Goal: Communication & Community: Connect with others

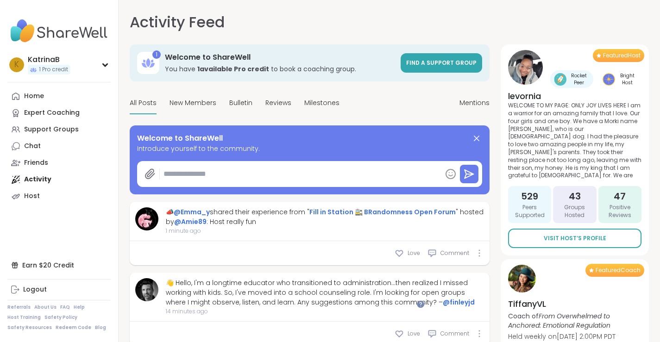
click at [228, 171] on textarea at bounding box center [301, 174] width 282 height 19
click at [456, 64] on span "Find a support group" at bounding box center [441, 63] width 70 height 8
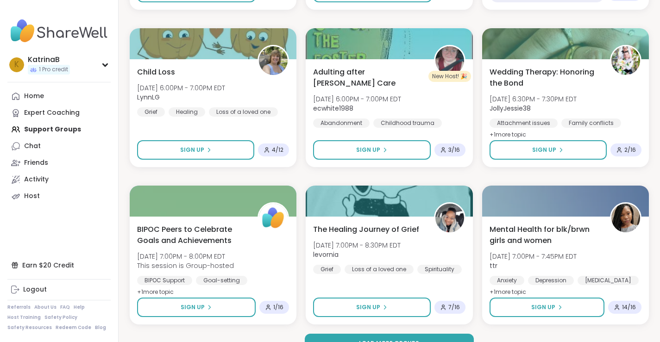
scroll to position [1734, 0]
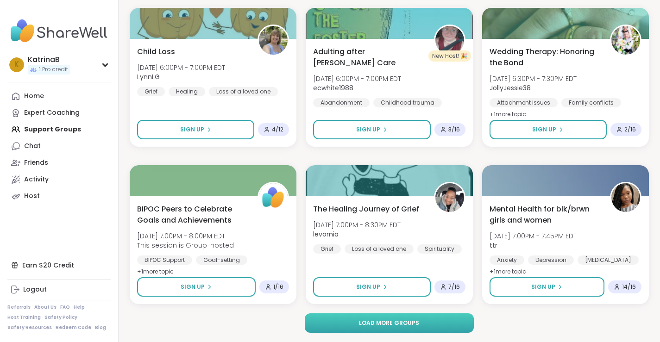
click at [391, 327] on button "Load more groups" at bounding box center [390, 323] width 170 height 19
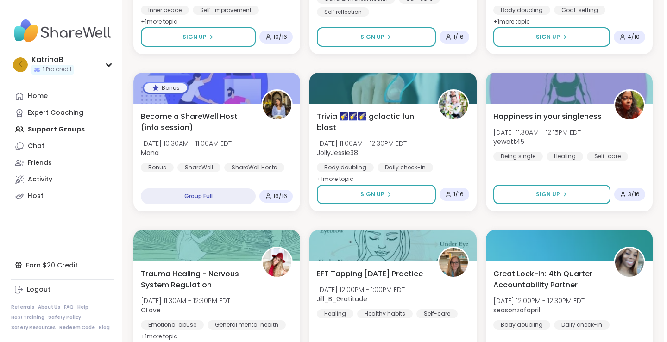
scroll to position [3448, 0]
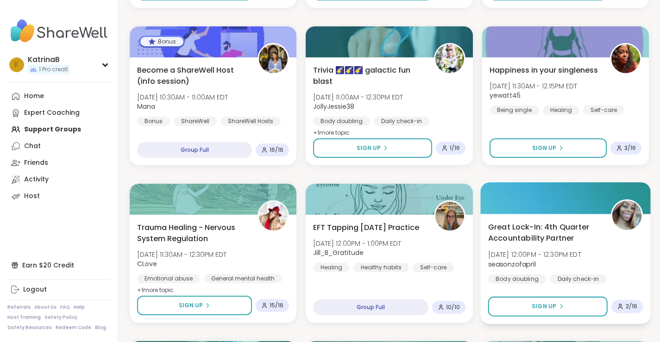
click at [526, 233] on span "Great Lock-In: 4th Quarter Accountability Partner" at bounding box center [544, 232] width 113 height 23
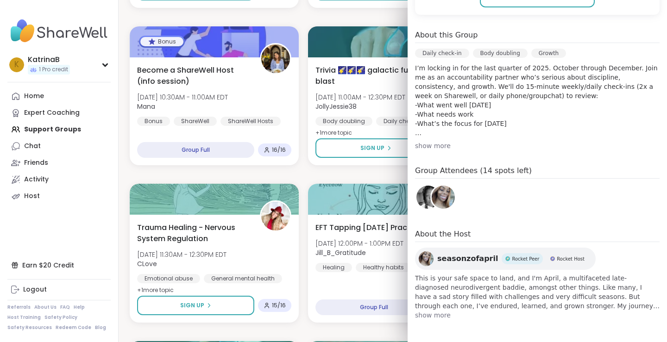
scroll to position [208, 0]
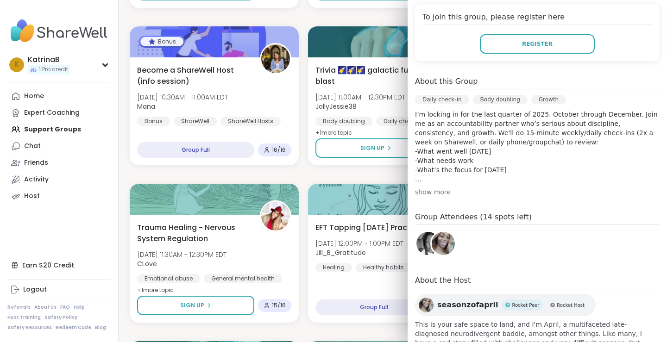
click at [416, 244] on img at bounding box center [427, 243] width 23 height 23
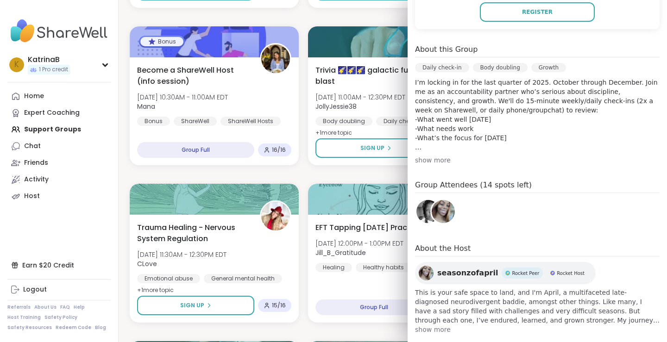
scroll to position [254, 0]
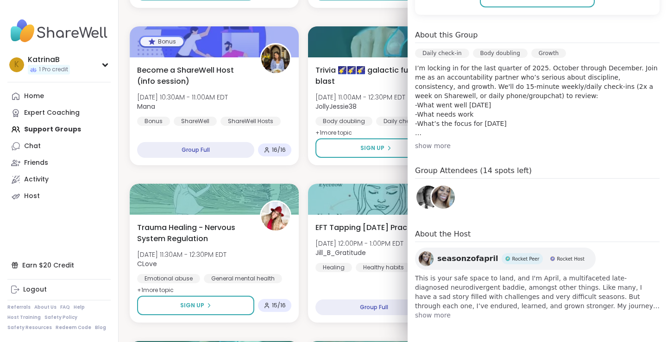
click at [425, 144] on div "show more" at bounding box center [537, 145] width 245 height 9
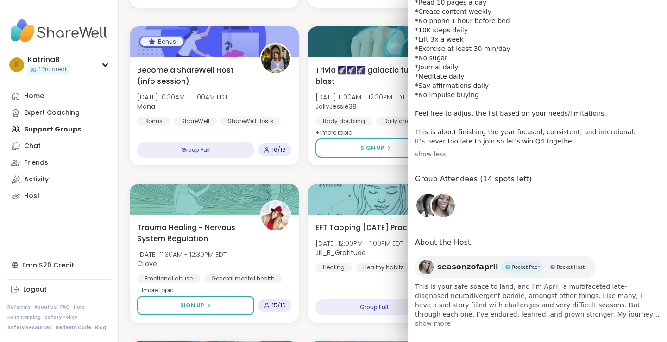
scroll to position [421, 0]
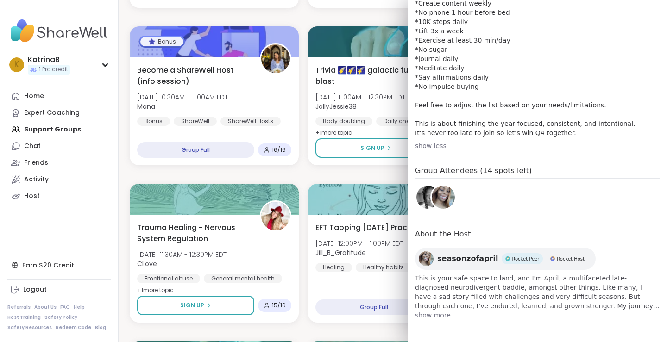
click at [418, 318] on span "show more" at bounding box center [537, 315] width 245 height 9
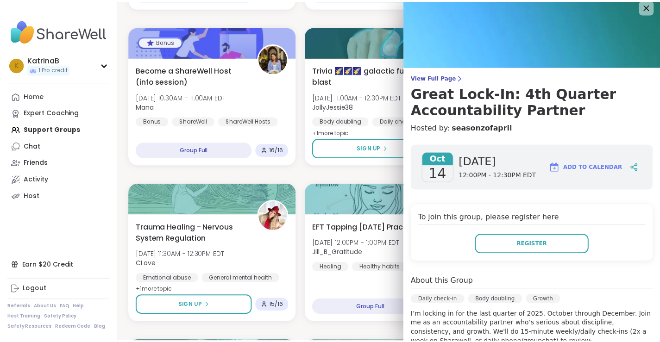
scroll to position [4, 0]
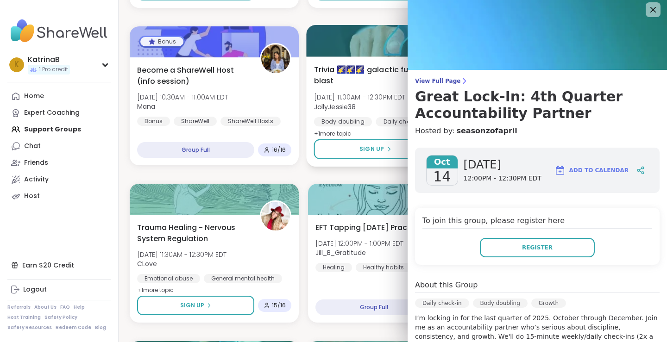
click at [435, 82] on span "View Full Page" at bounding box center [537, 80] width 245 height 7
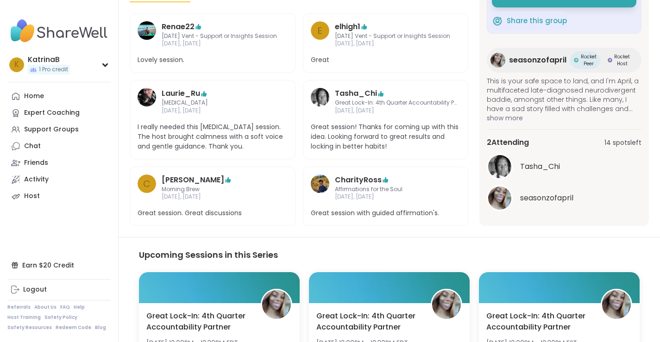
scroll to position [510, 0]
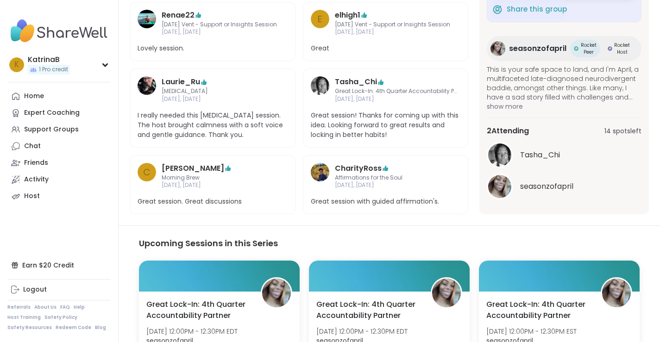
click at [528, 186] on span "seasonzofapril" at bounding box center [546, 186] width 53 height 11
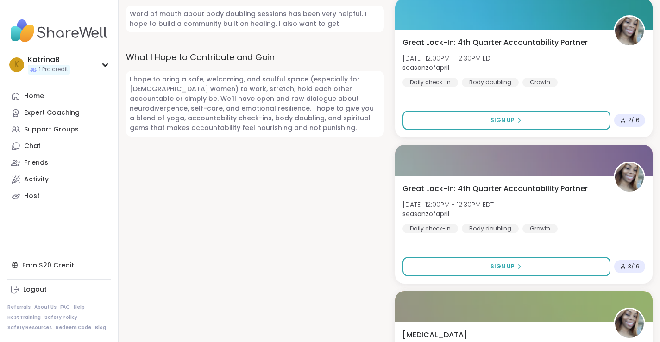
scroll to position [639, 0]
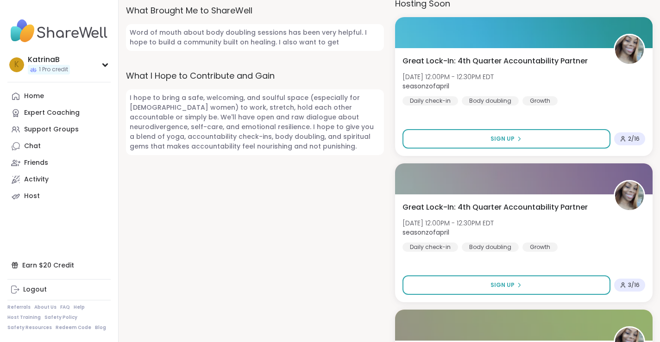
click at [246, 51] on span "Word of mouth about body doubling sessions has been very helpful. I hope to bui…" at bounding box center [255, 37] width 258 height 27
drag, startPoint x: 290, startPoint y: 120, endPoint x: 280, endPoint y: 134, distance: 17.5
click at [288, 51] on span "Word of mouth about body doubling sessions has been very helpful. I hope to bui…" at bounding box center [255, 37] width 258 height 27
click at [281, 51] on span "Word of mouth about body doubling sessions has been very helpful. I hope to bui…" at bounding box center [255, 37] width 258 height 27
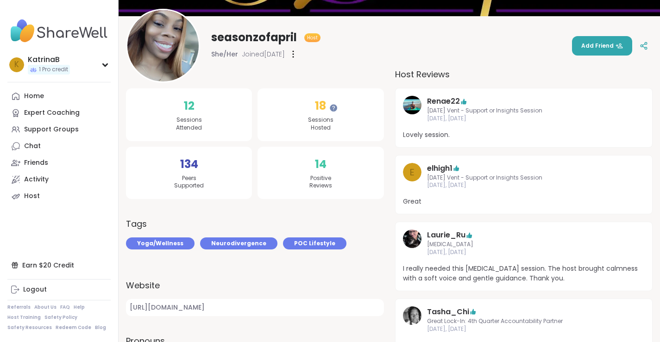
scroll to position [83, 0]
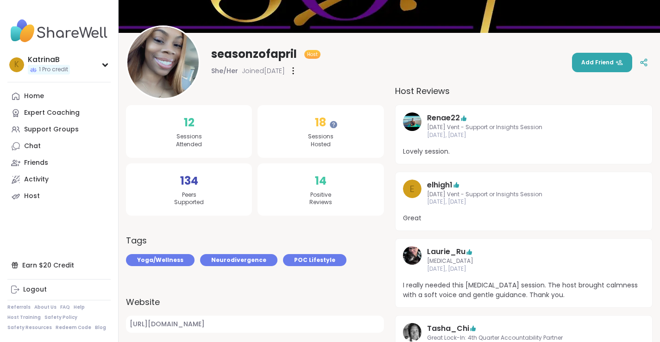
click at [150, 70] on img at bounding box center [162, 62] width 71 height 71
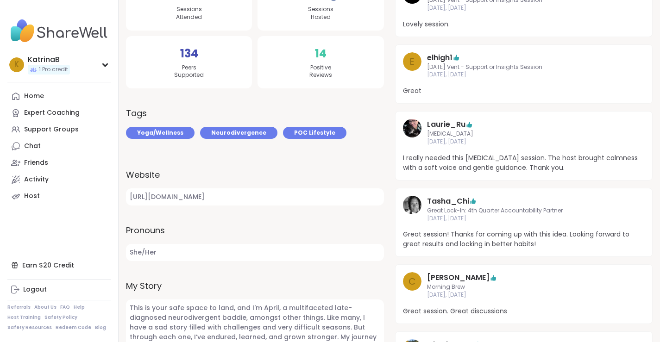
scroll to position [232, 0]
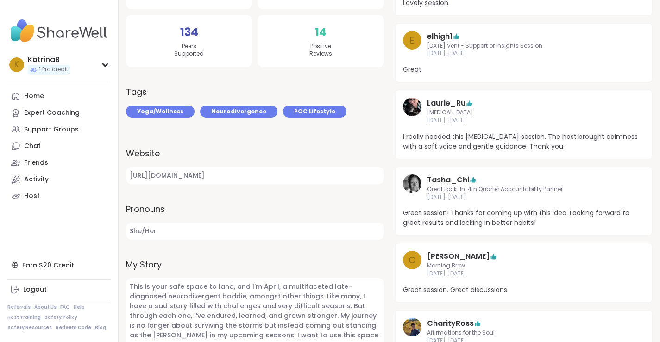
click at [212, 184] on div "Website [URL][DOMAIN_NAME]" at bounding box center [255, 165] width 258 height 37
click at [260, 184] on link "[URL][DOMAIN_NAME]" at bounding box center [255, 175] width 258 height 17
